Goal: Communication & Community: Answer question/provide support

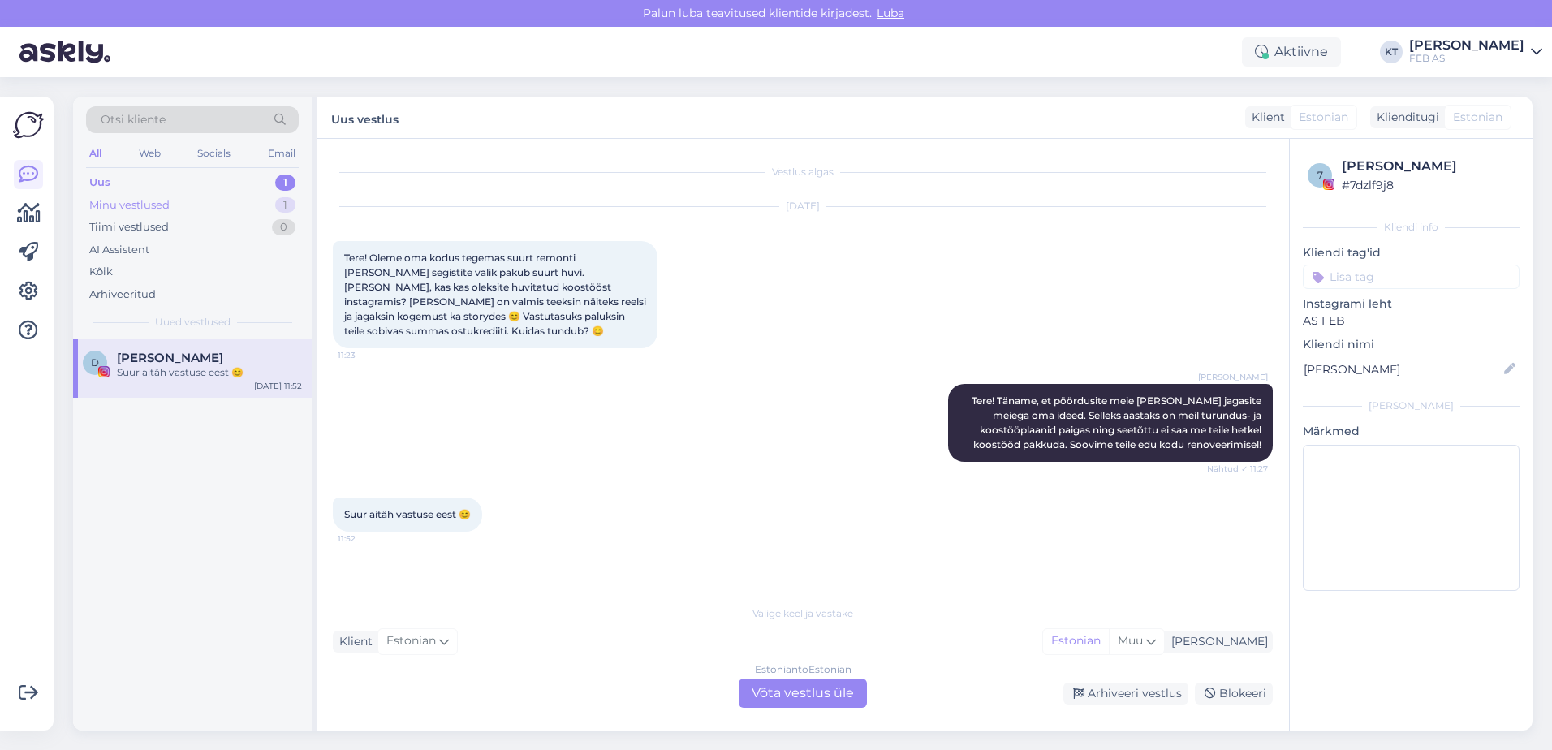
click at [180, 204] on div "Minu vestlused 1" at bounding box center [192, 205] width 213 height 23
click at [163, 365] on span "[EMAIL_ADDRESS][DOMAIN_NAME]" at bounding box center [201, 358] width 169 height 15
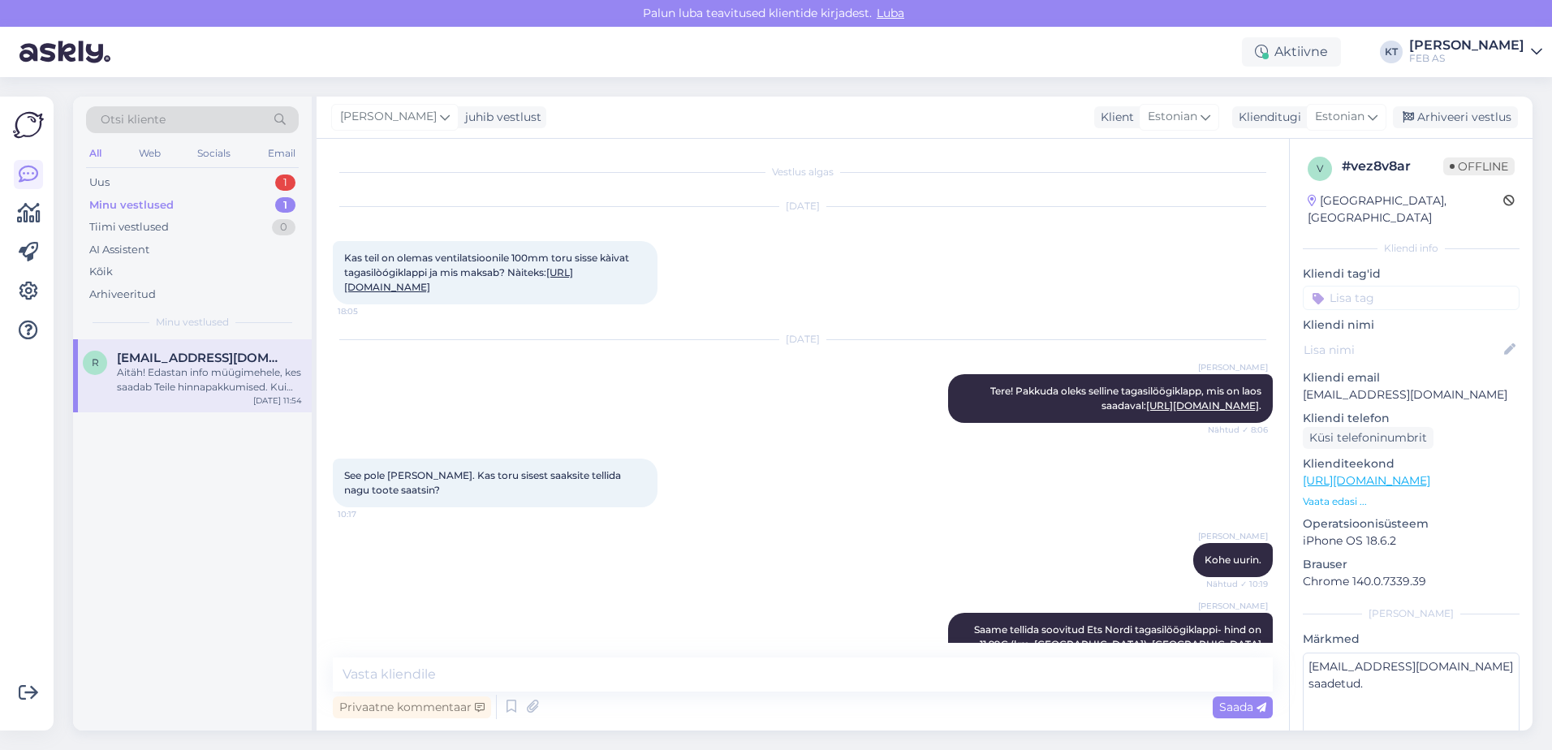
scroll to position [572, 0]
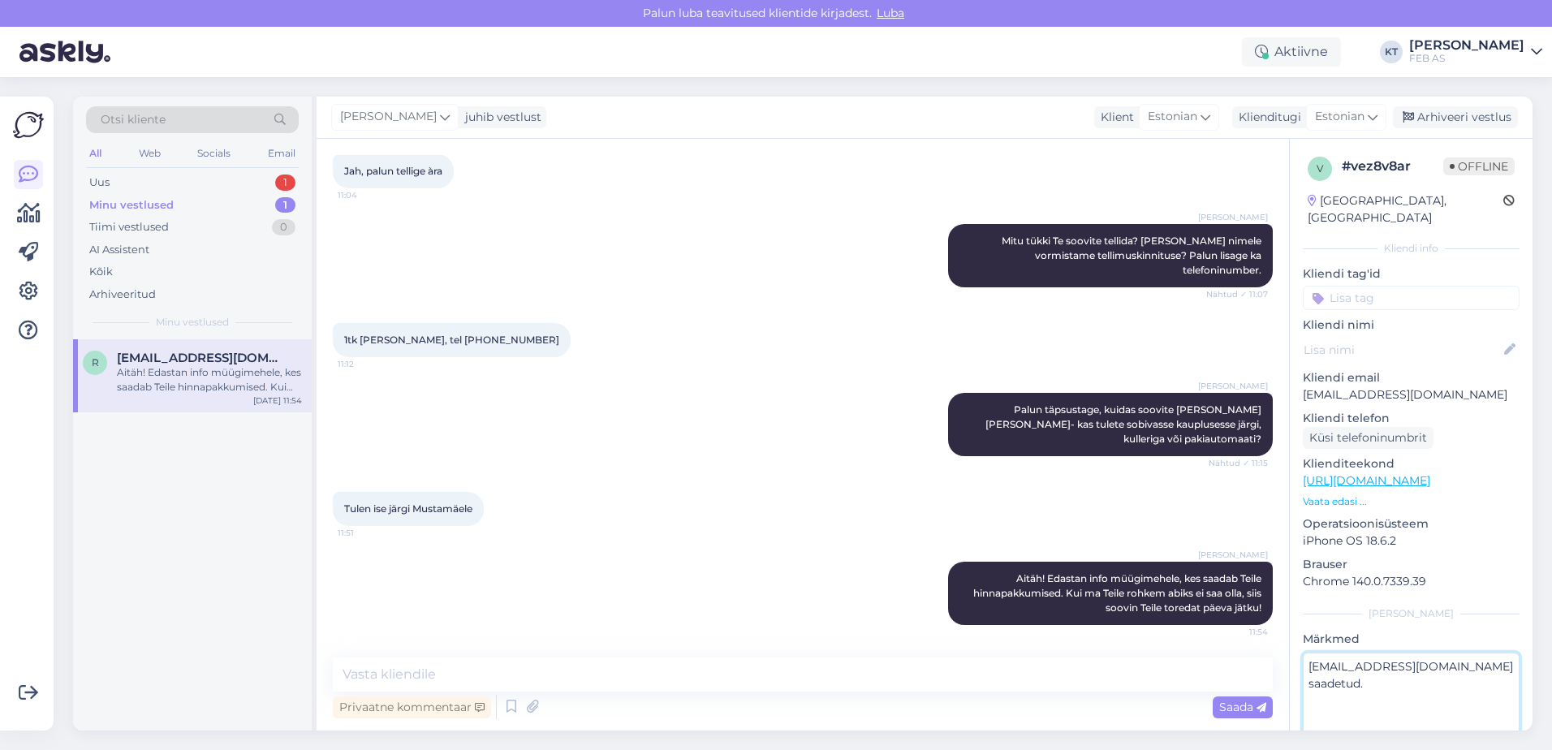
click at [1452, 658] on textarea "[EMAIL_ADDRESS][DOMAIN_NAME] saadetud." at bounding box center [1411, 726] width 217 height 146
type textarea "[EMAIL_ADDRESS][DOMAIN_NAME] saadetud. Arminile läks."
click at [1382, 606] on div "[PERSON_NAME]" at bounding box center [1411, 613] width 217 height 15
click at [222, 174] on div "Uus 1" at bounding box center [192, 182] width 213 height 23
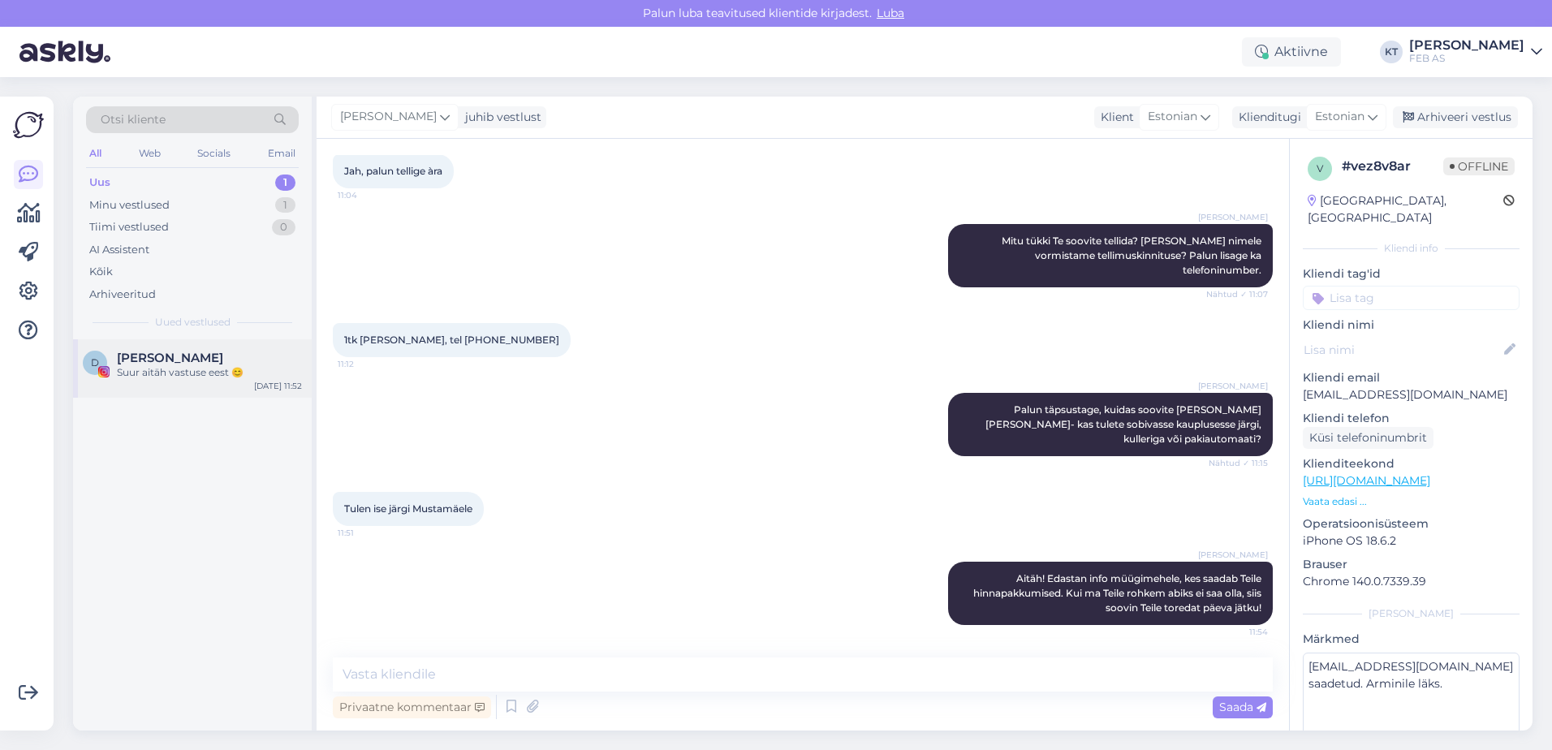
click at [147, 374] on div "Suur aitäh vastuse eest 😊" at bounding box center [209, 372] width 185 height 15
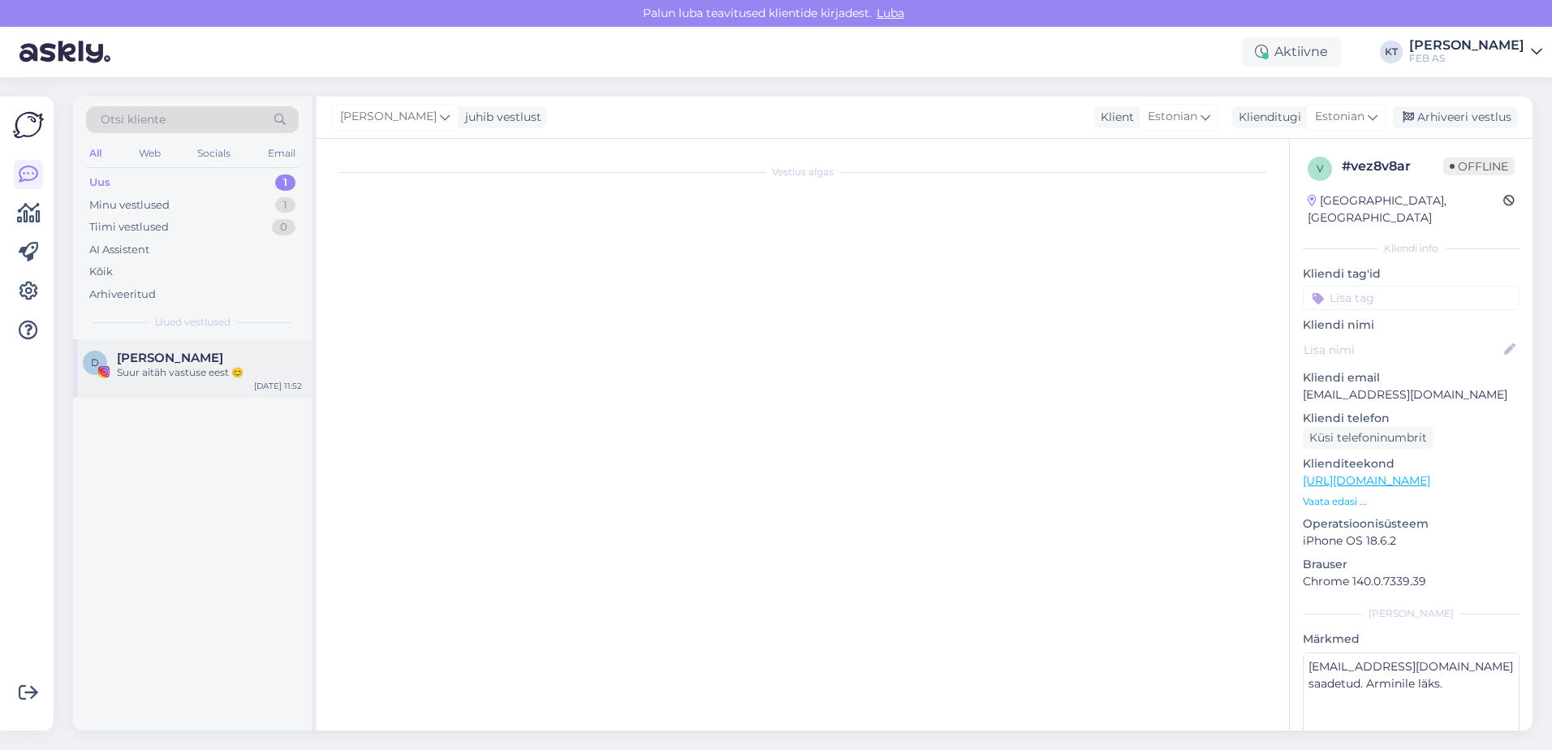
scroll to position [0, 0]
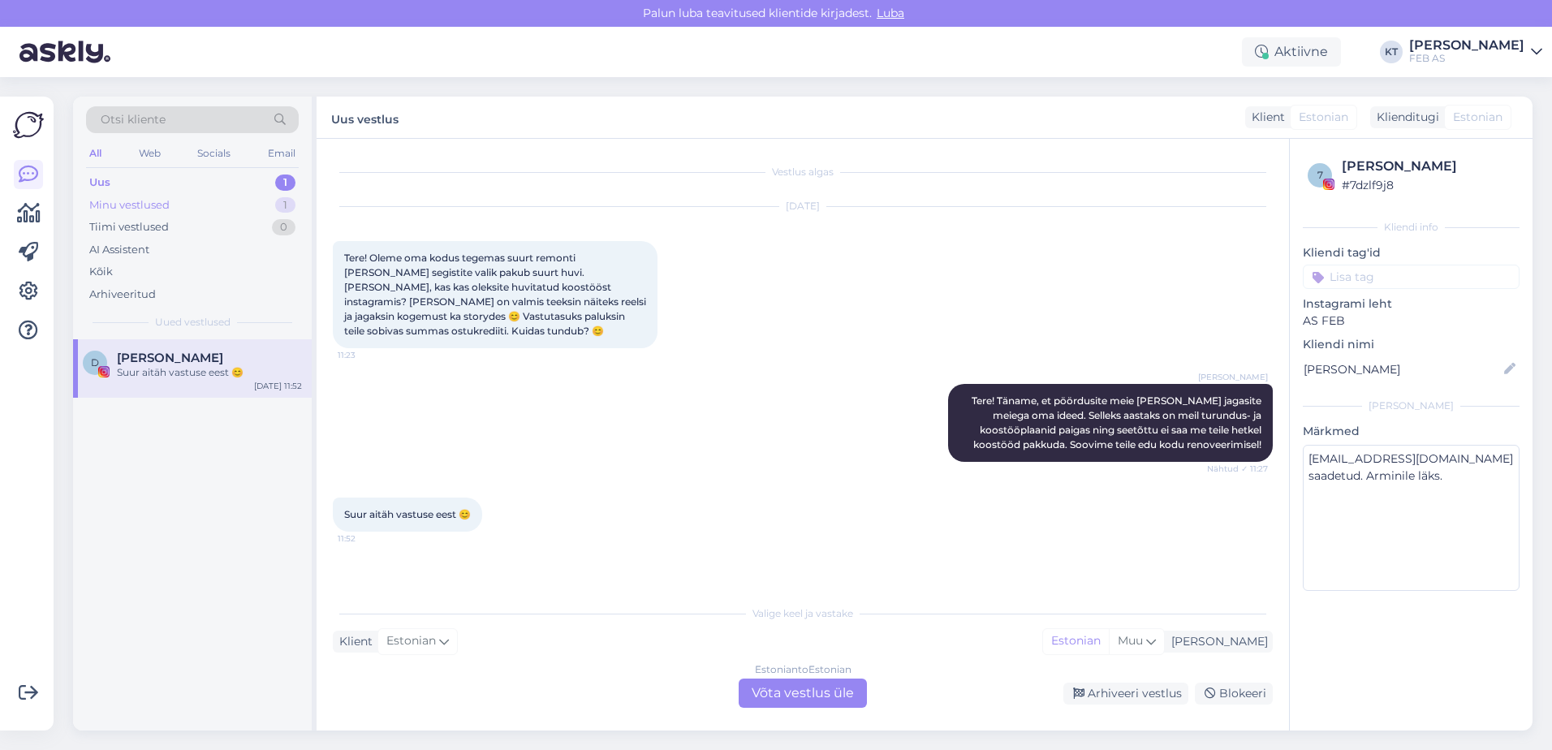
click at [199, 201] on div "Minu vestlused 1" at bounding box center [192, 205] width 213 height 23
click at [133, 293] on div "Arhiveeritud" at bounding box center [122, 295] width 67 height 16
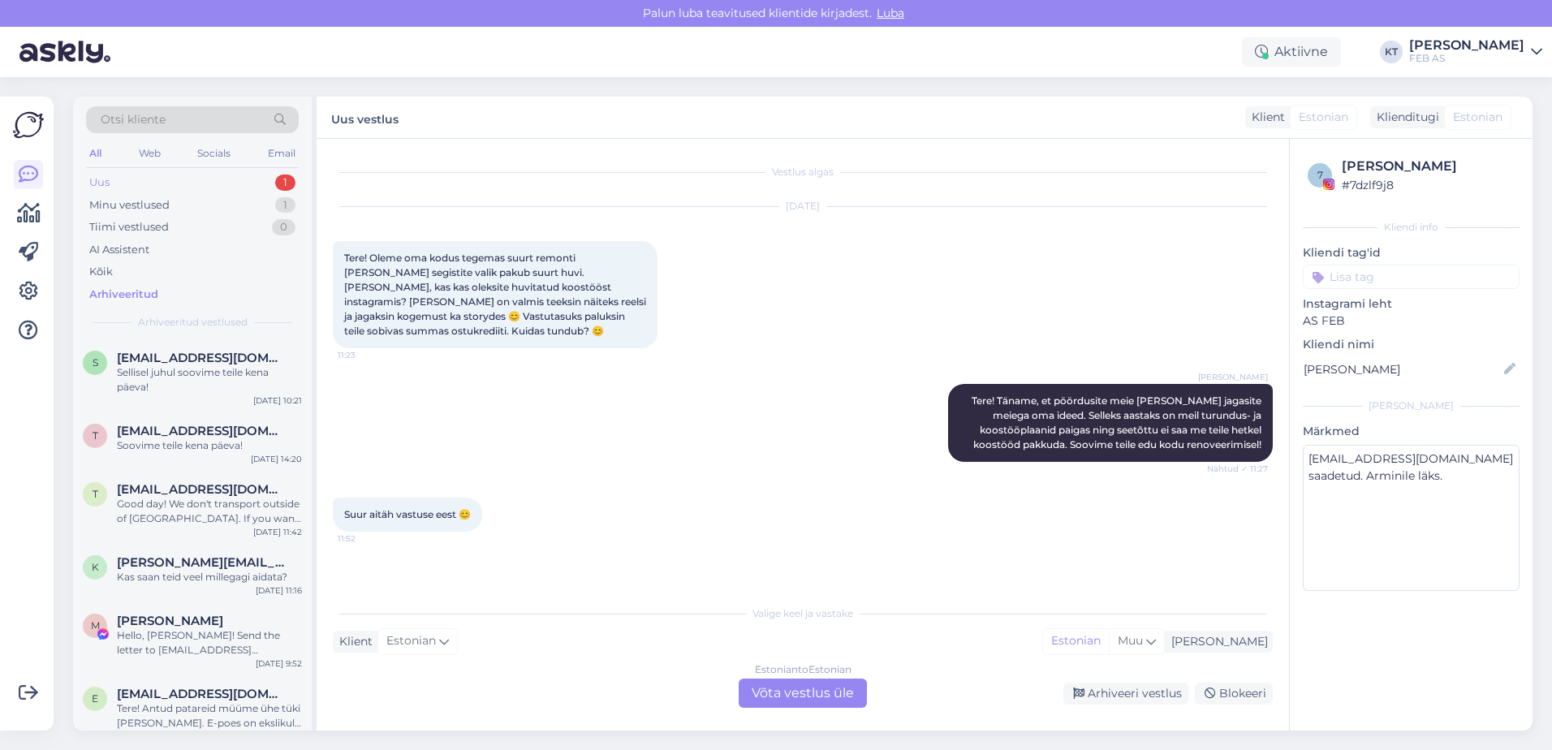
click at [165, 175] on div "Uus 1" at bounding box center [192, 182] width 213 height 23
